Goal: Information Seeking & Learning: Find specific fact

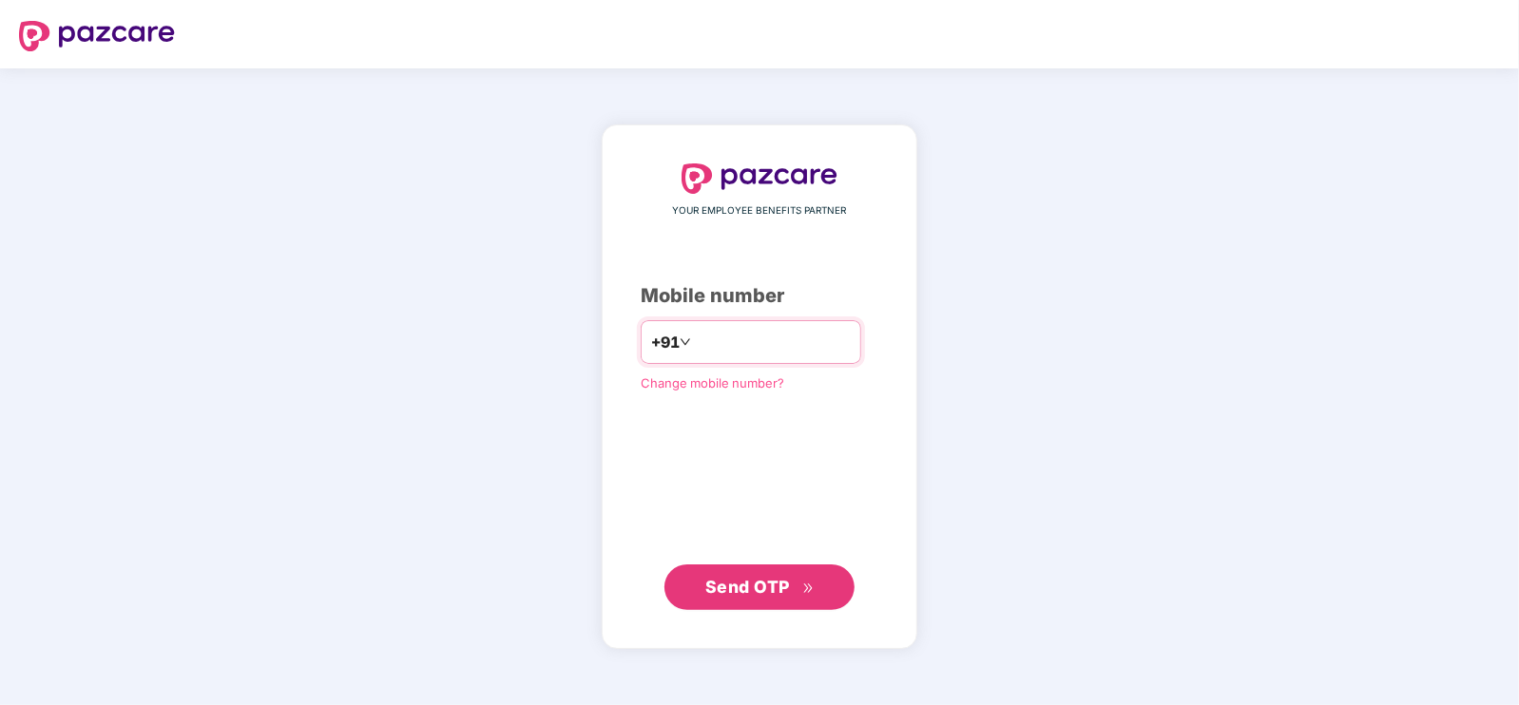
type input "**********"
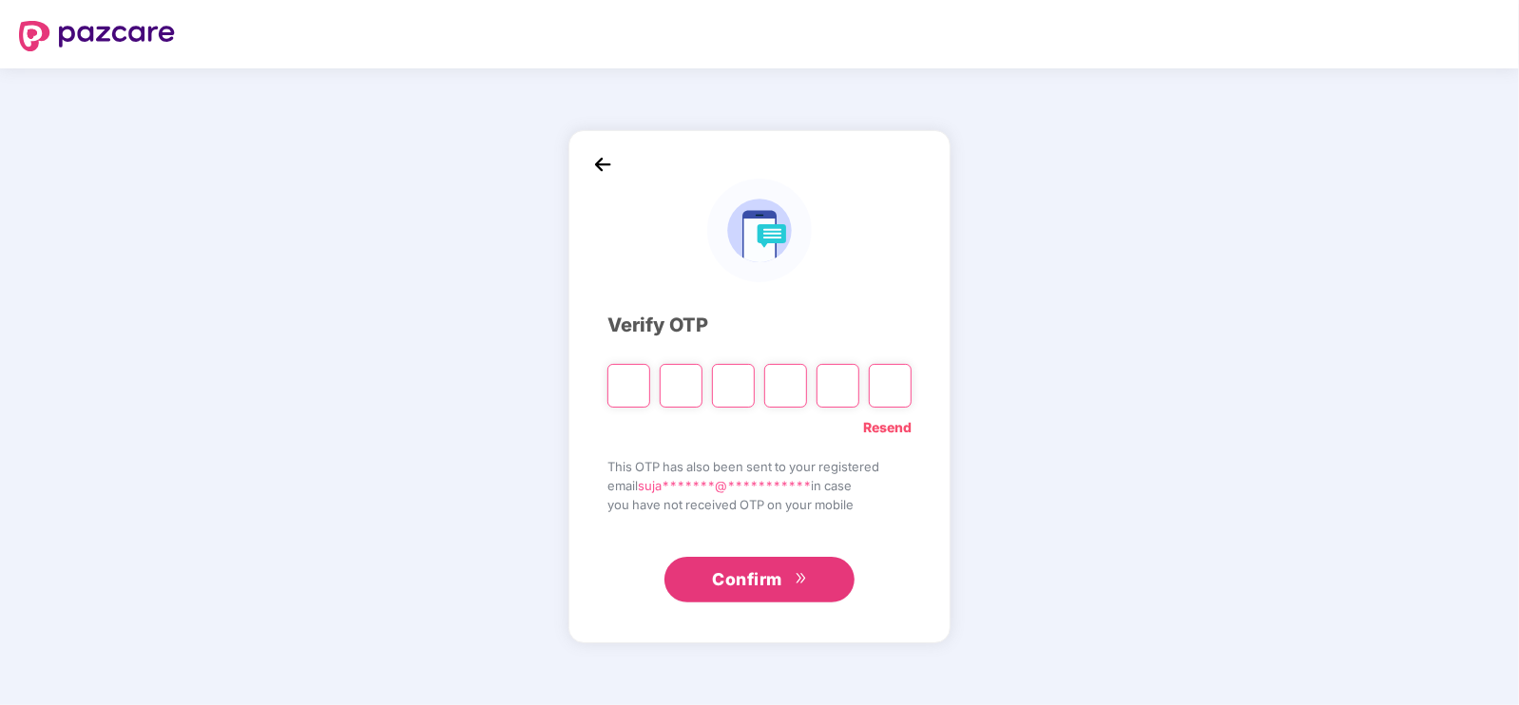
type input "*"
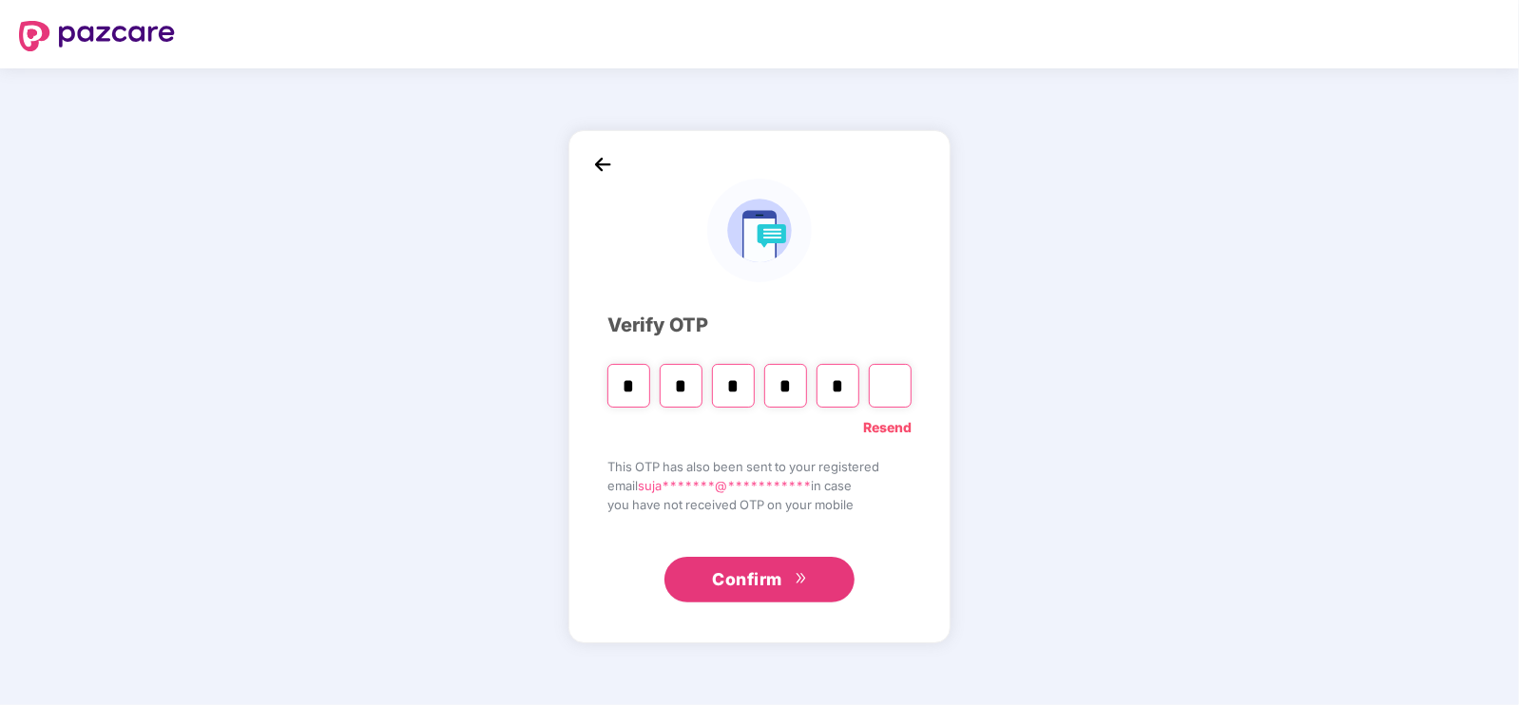
type input "*"
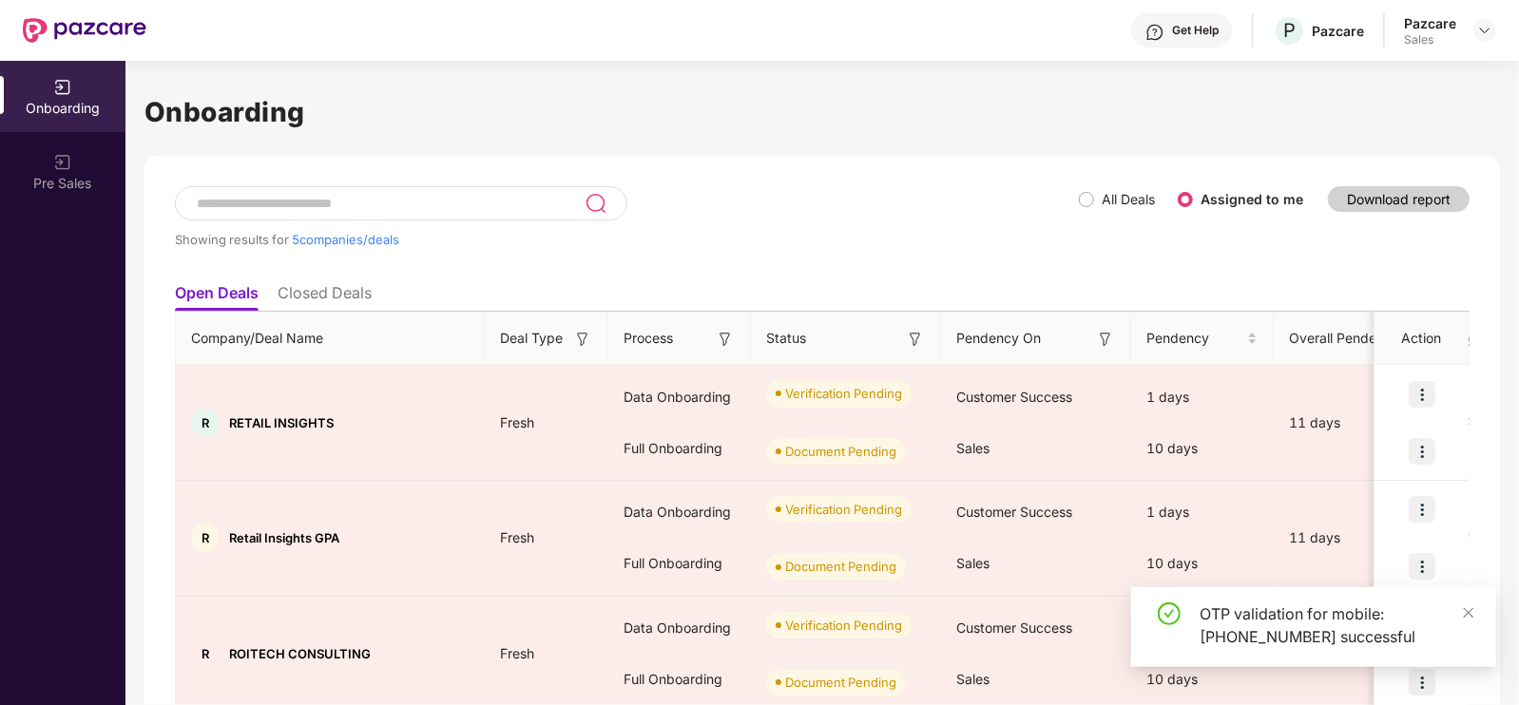
click at [1477, 43] on div "Pazcare Sales" at bounding box center [1450, 30] width 92 height 33
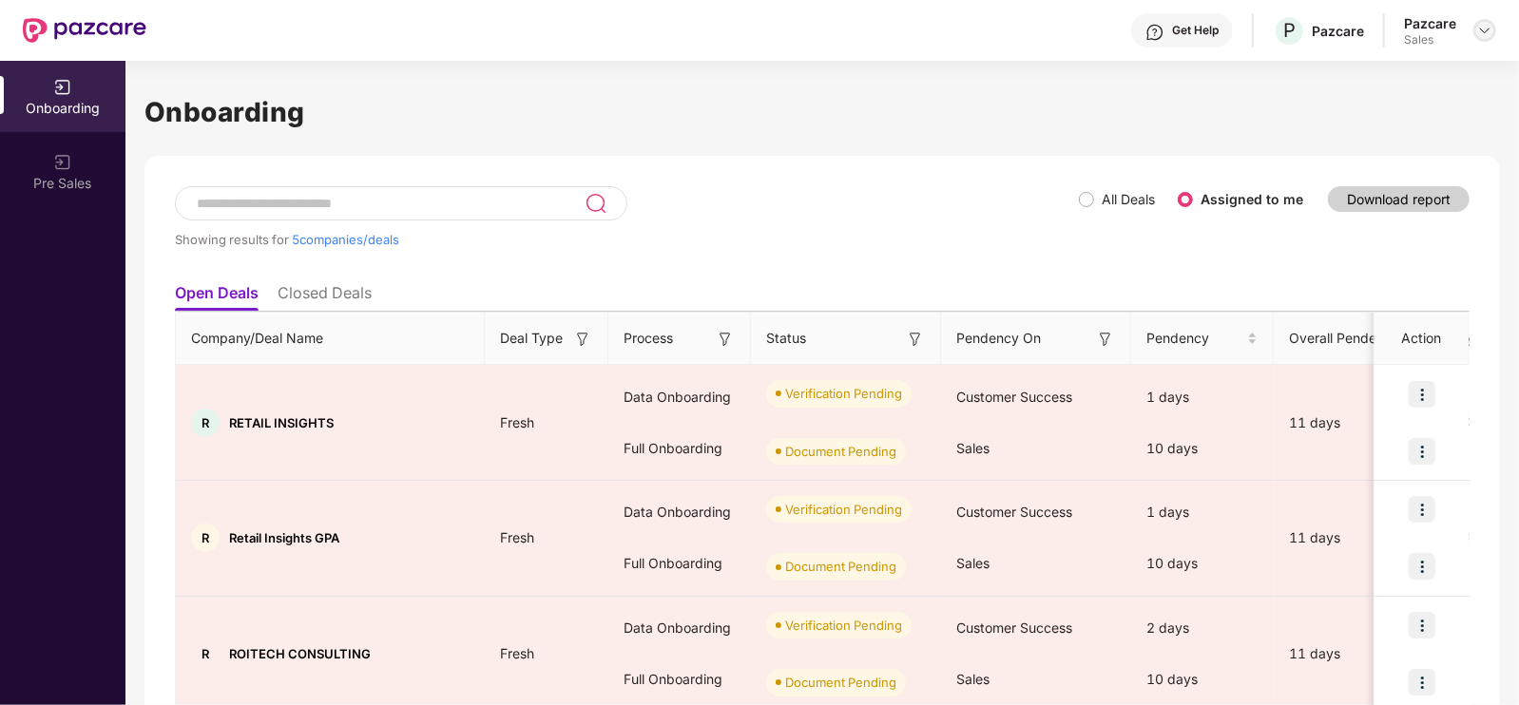
click at [1484, 30] on img at bounding box center [1484, 30] width 15 height 15
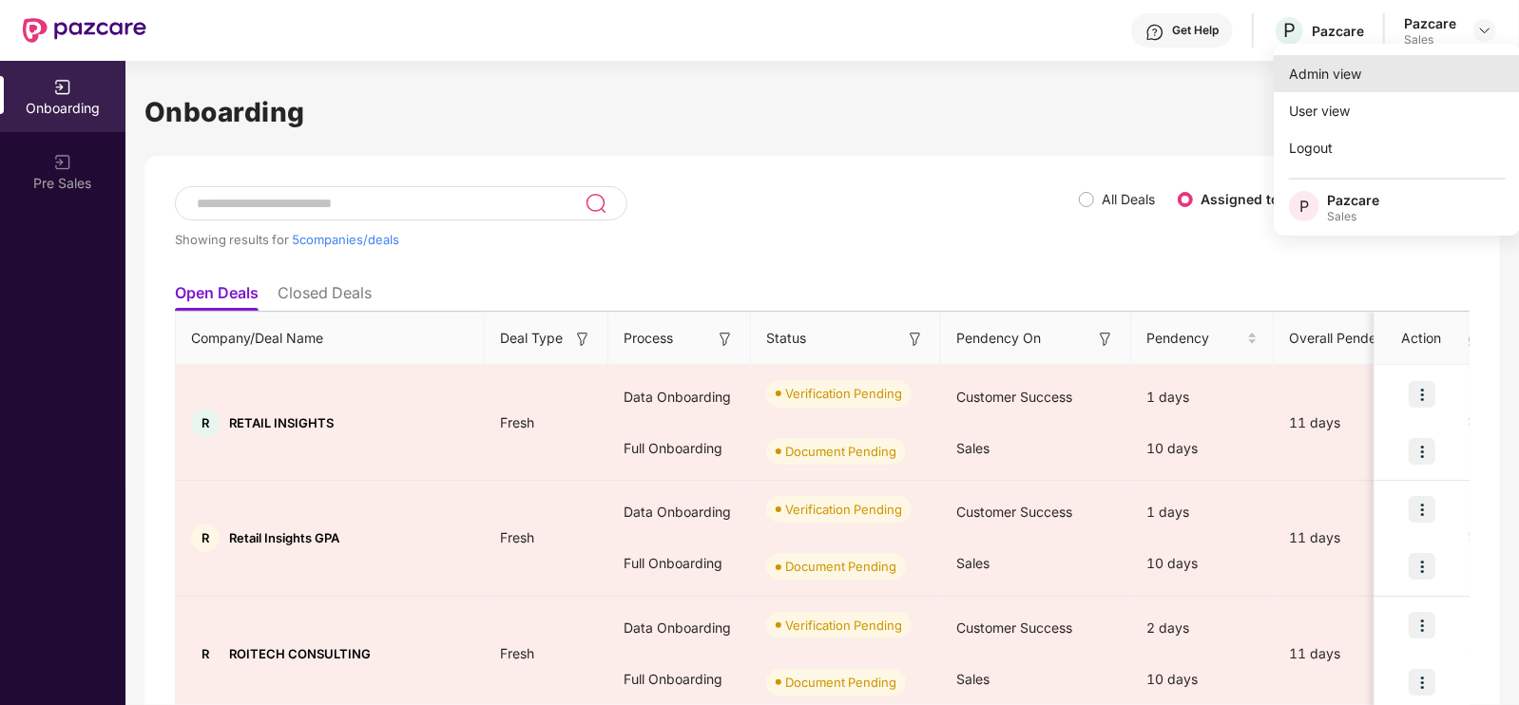
click at [1435, 67] on div "Admin view" at bounding box center [1396, 73] width 247 height 37
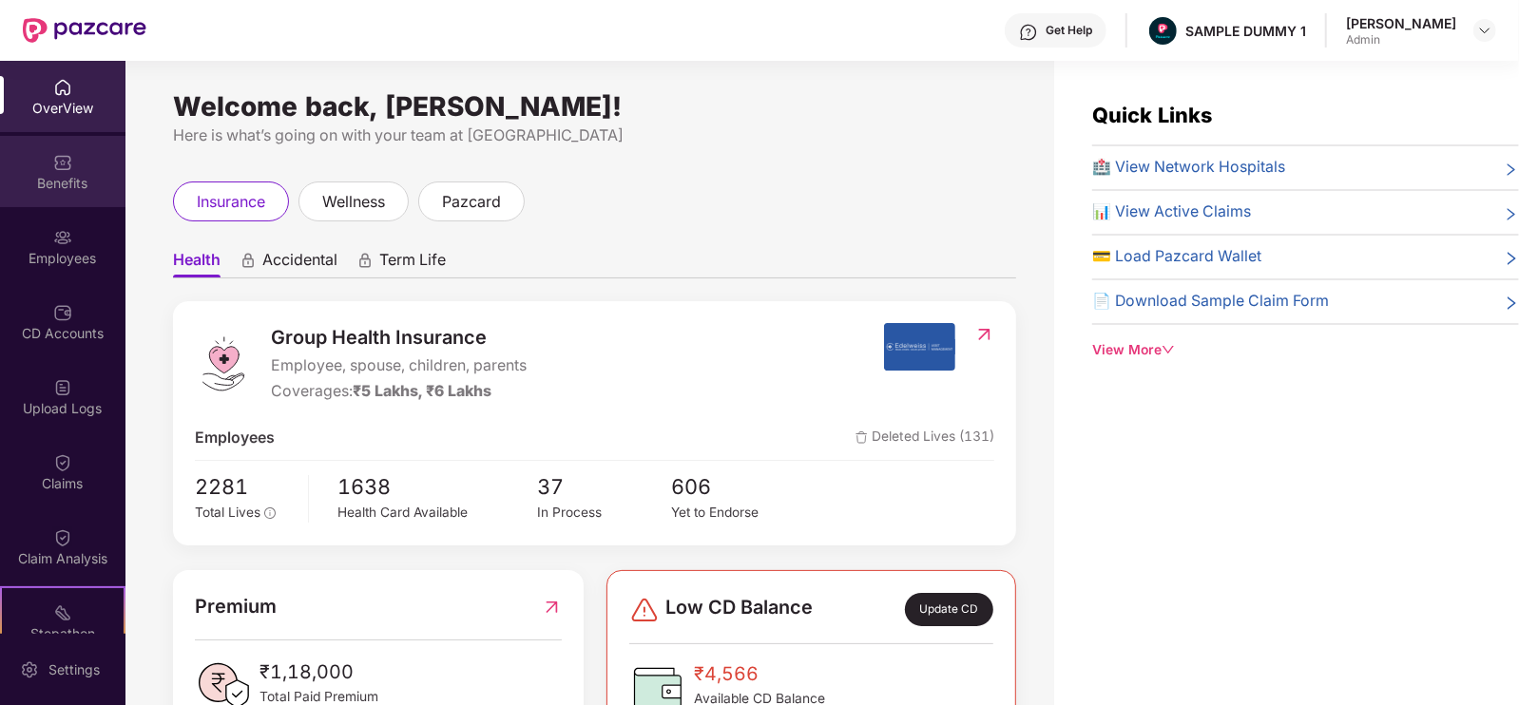
click at [60, 201] on div "Benefits" at bounding box center [62, 171] width 125 height 71
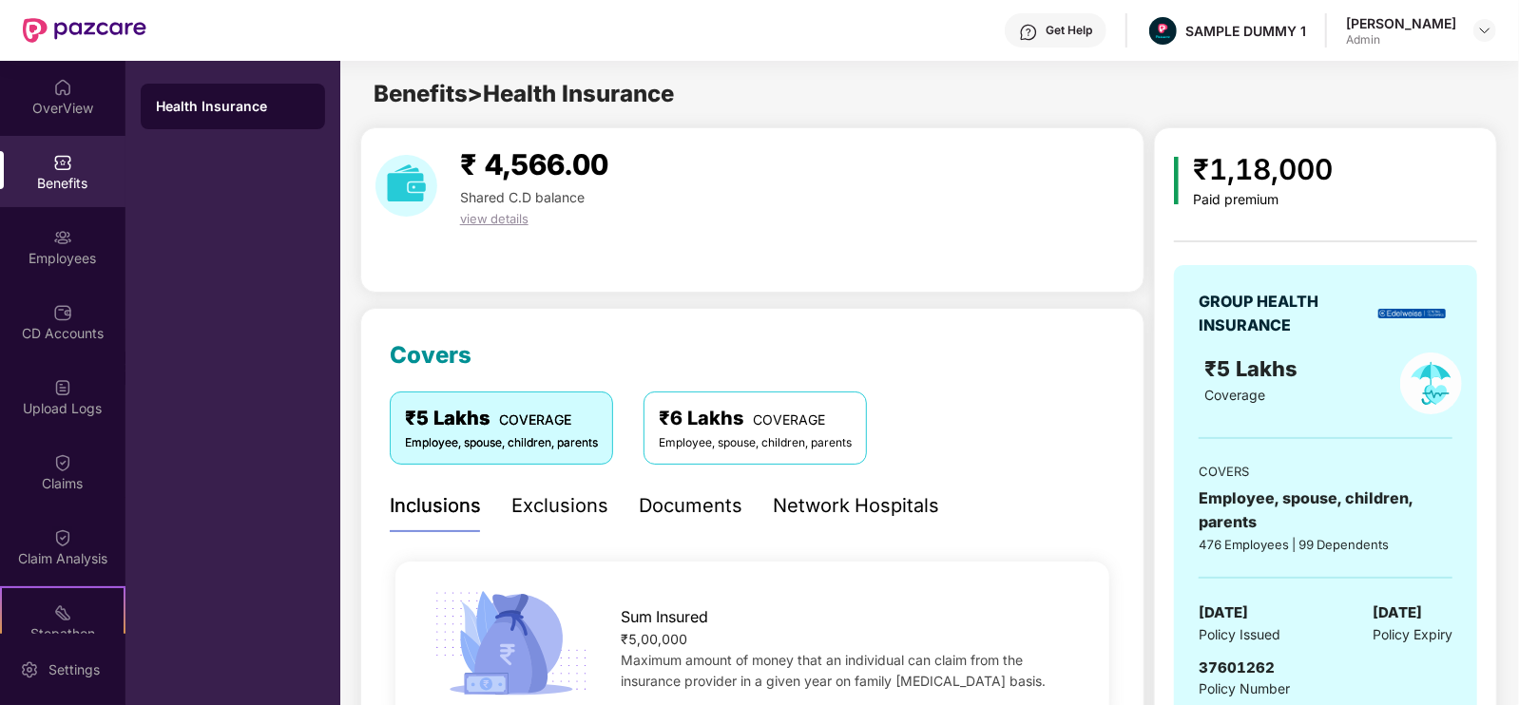
click at [884, 505] on div "Network Hospitals" at bounding box center [856, 505] width 166 height 29
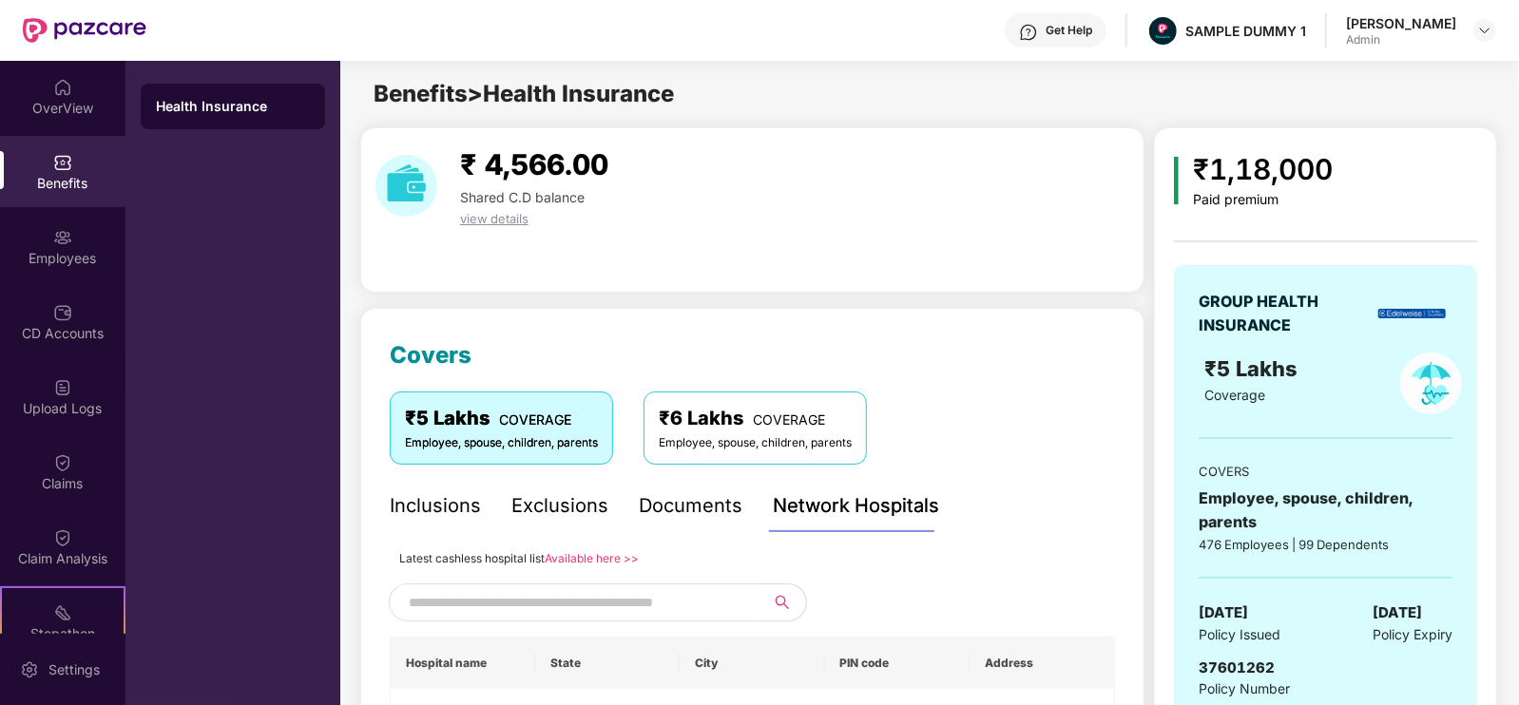
click at [661, 596] on input "text" at bounding box center [571, 602] width 325 height 29
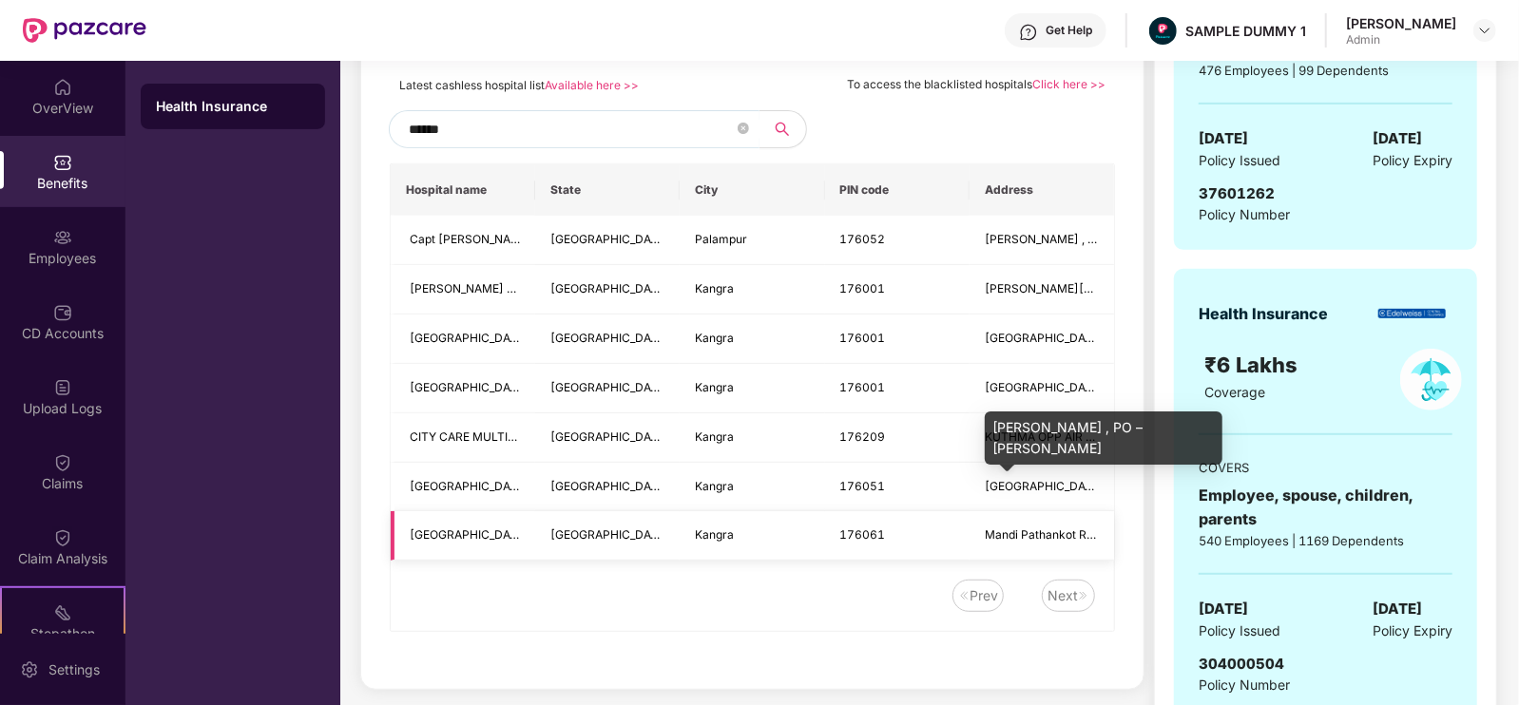
scroll to position [474, 0]
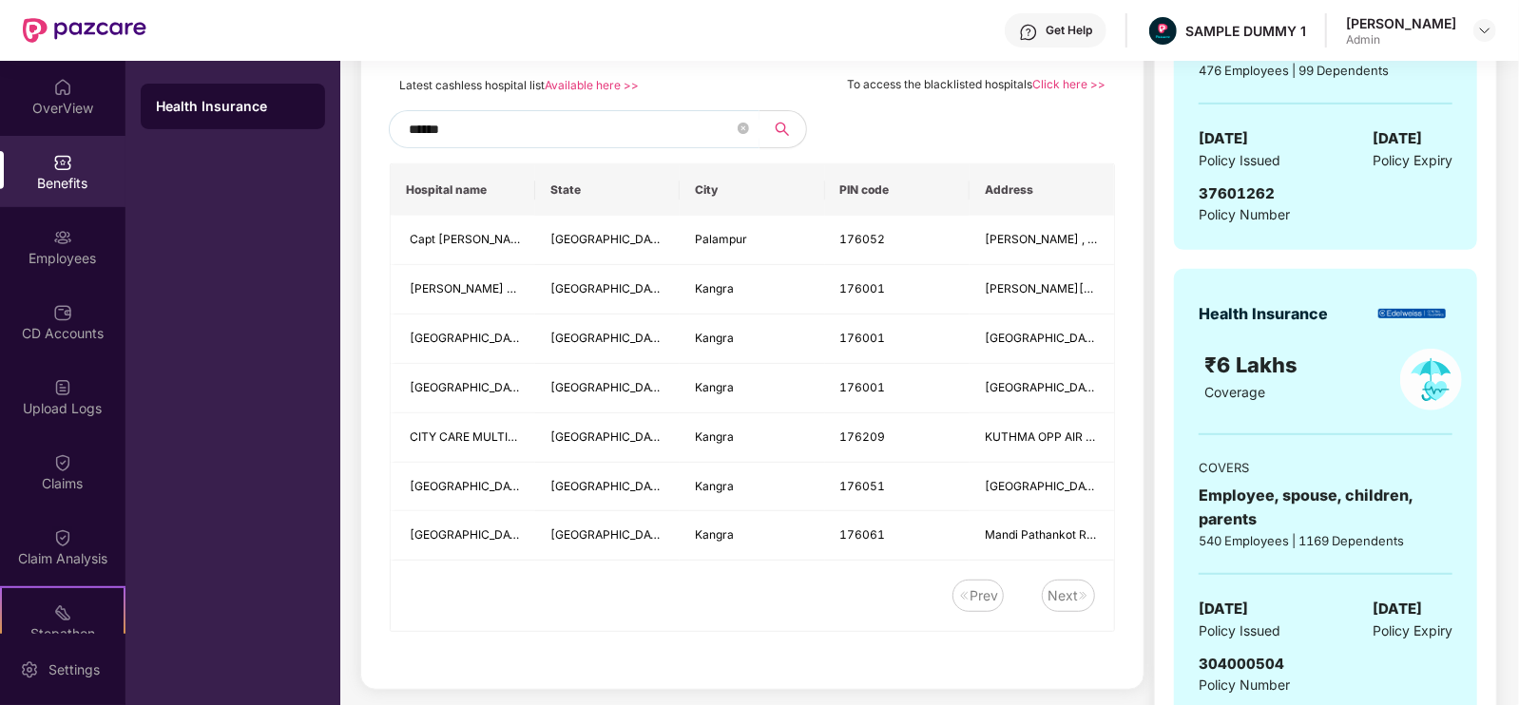
click at [1066, 596] on div "Next" at bounding box center [1062, 595] width 30 height 21
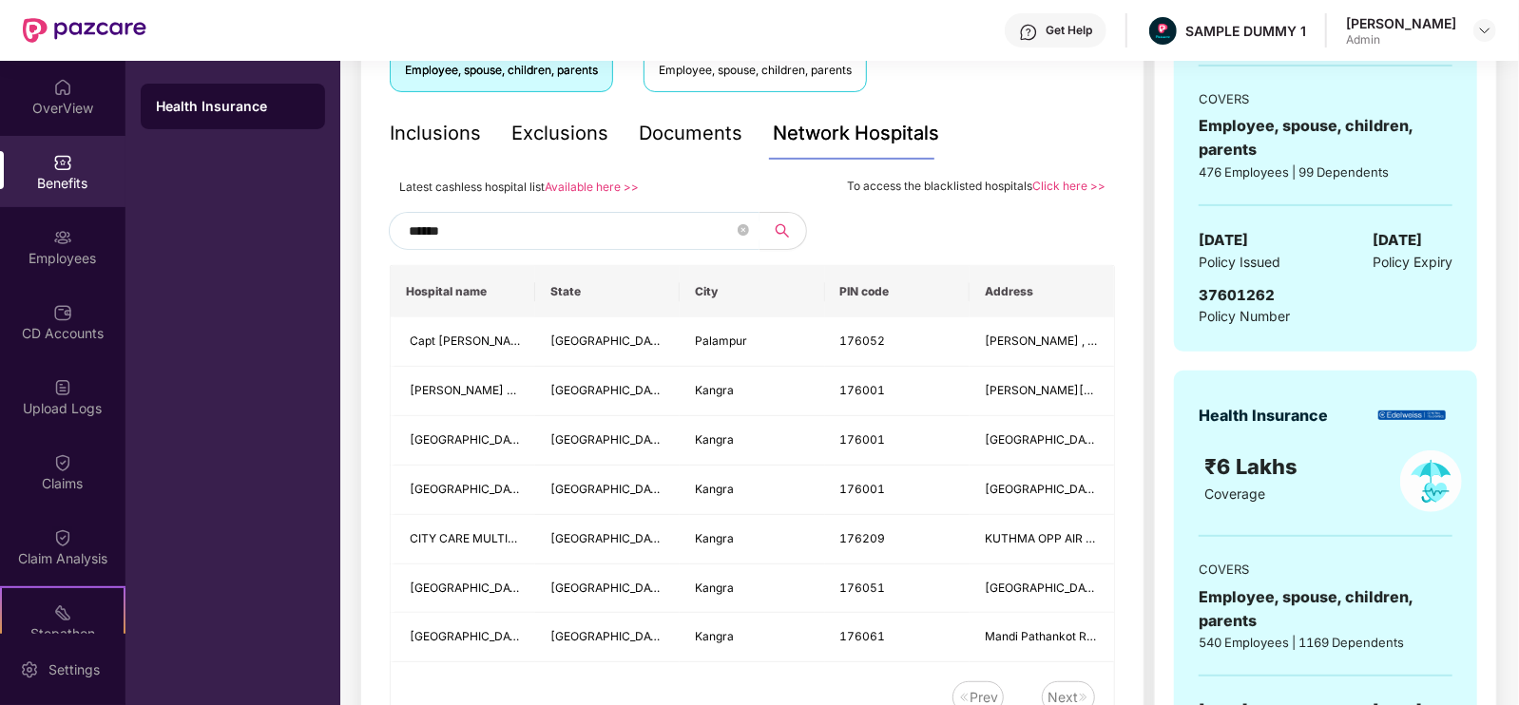
click at [591, 180] on link "Available here >>" at bounding box center [592, 187] width 94 height 14
click at [613, 233] on input "******" at bounding box center [571, 231] width 325 height 29
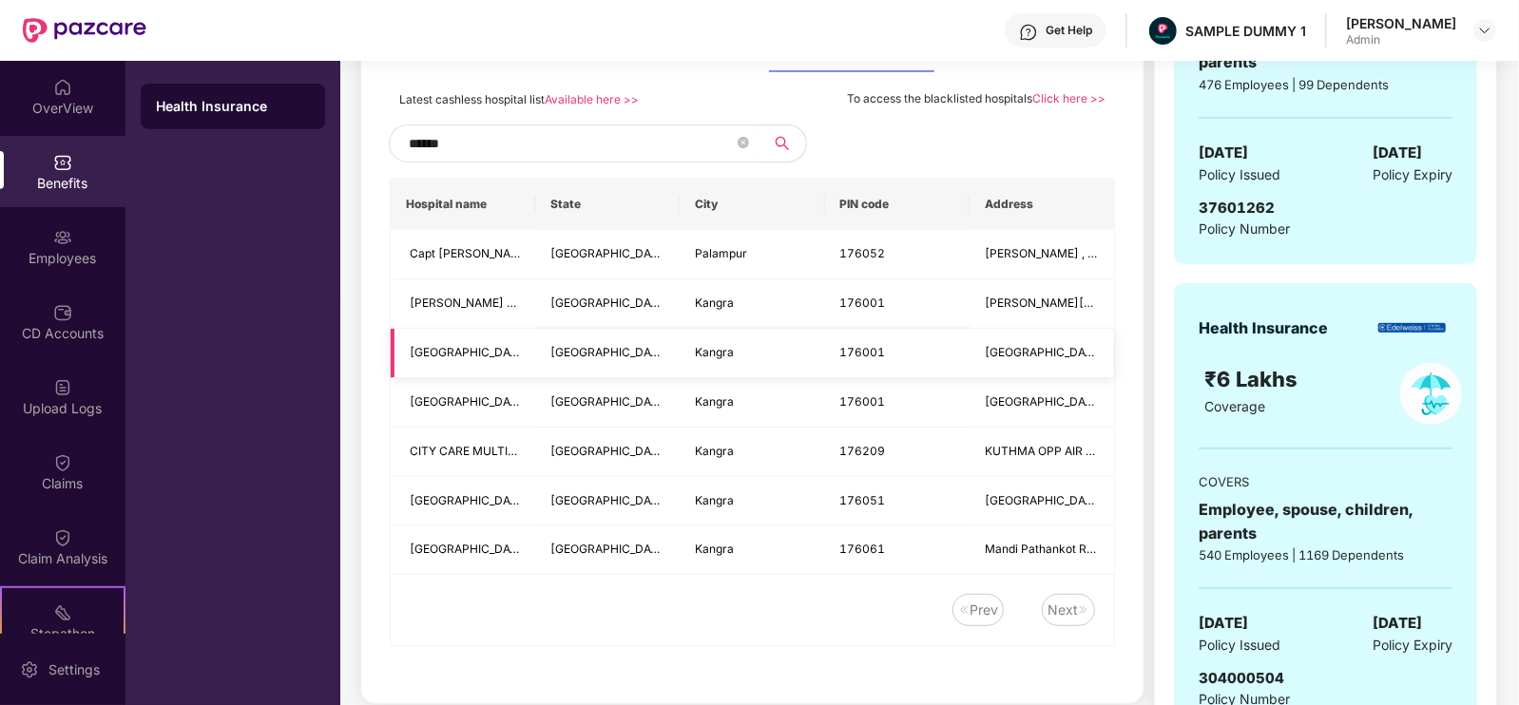
scroll to position [455, 0]
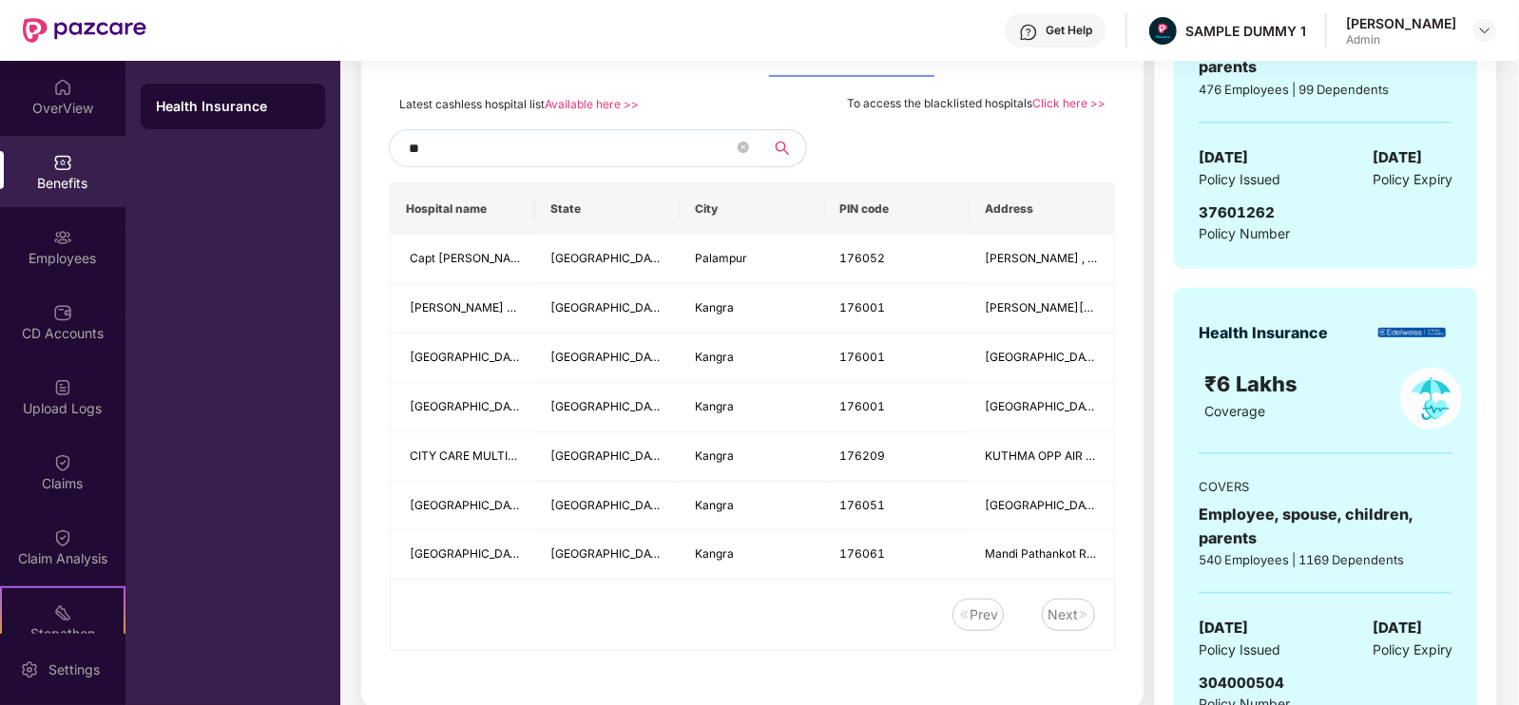
type input "*"
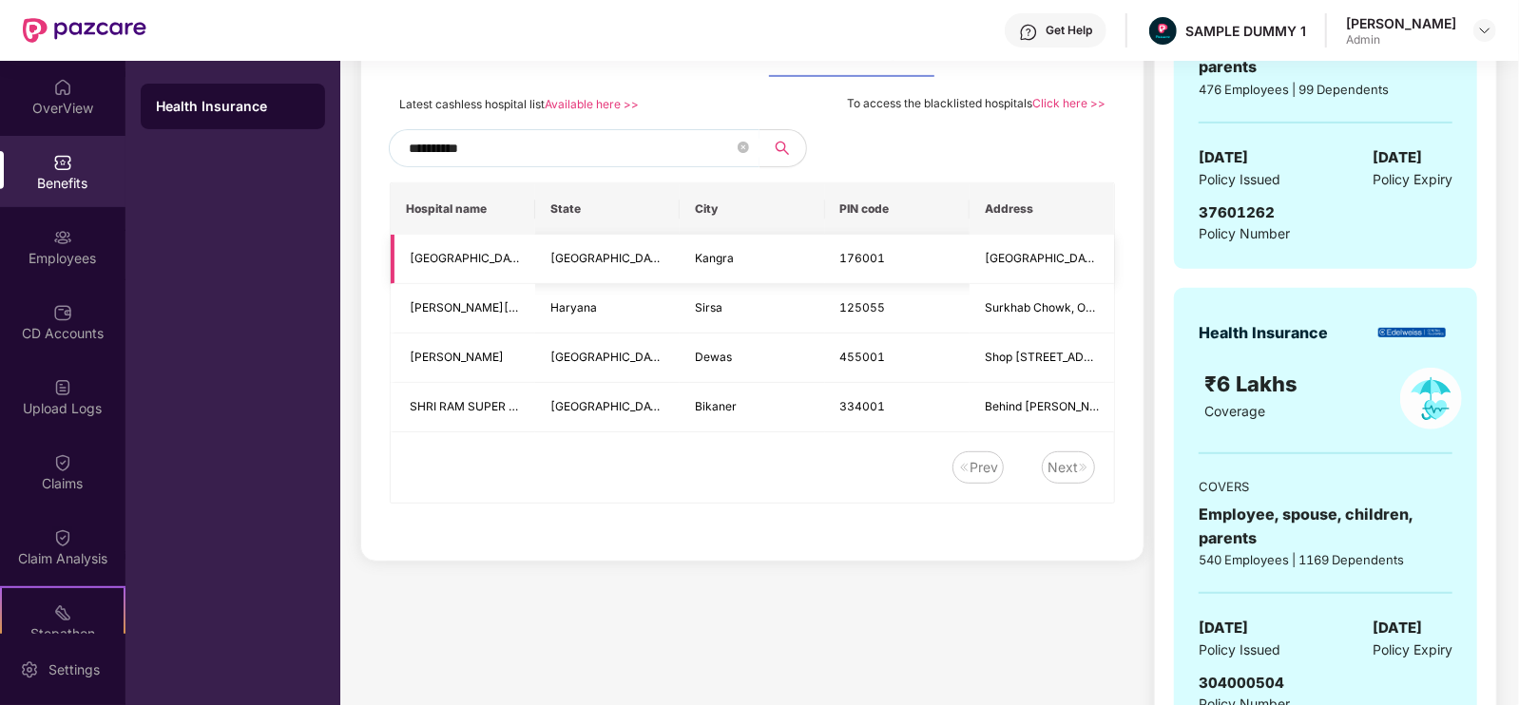
type input "**********"
click at [742, 150] on icon "close-circle" at bounding box center [742, 147] width 11 height 11
